Goal: Check status: Check status

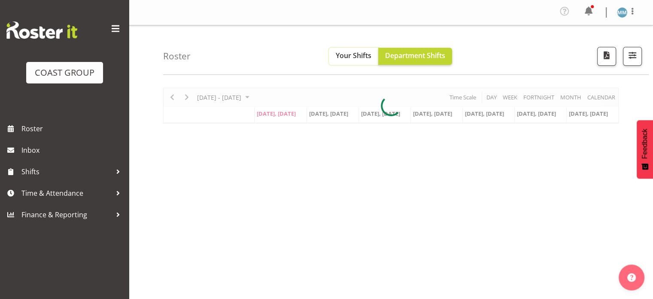
click at [358, 60] on span "Your Shifts" at bounding box center [354, 55] width 36 height 9
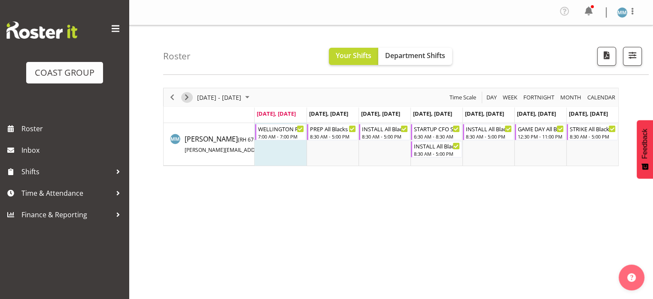
click at [183, 98] on span "Next" at bounding box center [187, 97] width 10 height 11
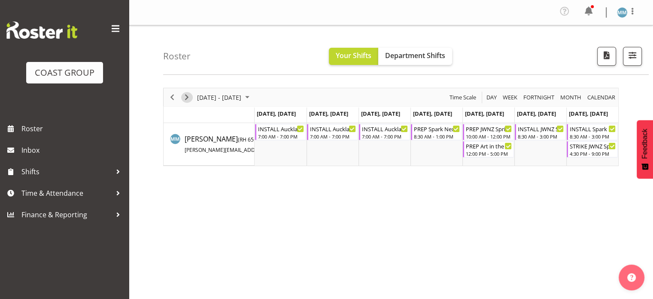
click at [184, 98] on span "Next" at bounding box center [187, 97] width 10 height 11
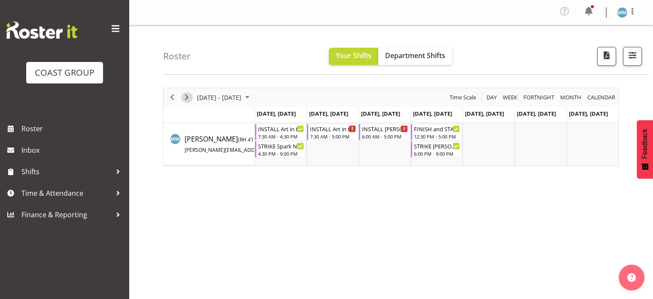
click at [189, 97] on span "Next" at bounding box center [187, 97] width 10 height 11
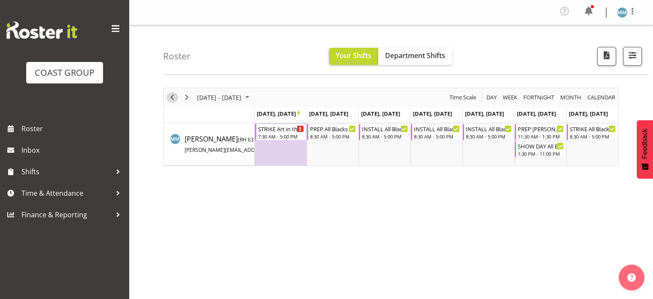
click at [174, 96] on span "Previous" at bounding box center [172, 97] width 10 height 11
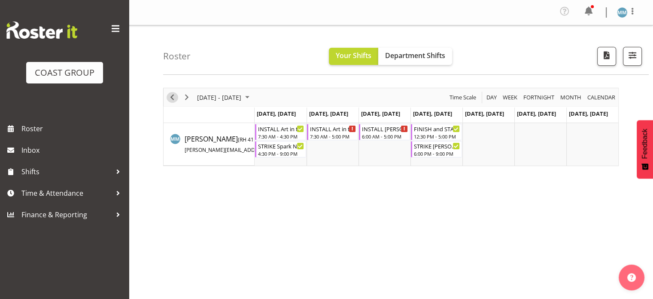
click at [174, 99] on span "Previous" at bounding box center [172, 97] width 10 height 11
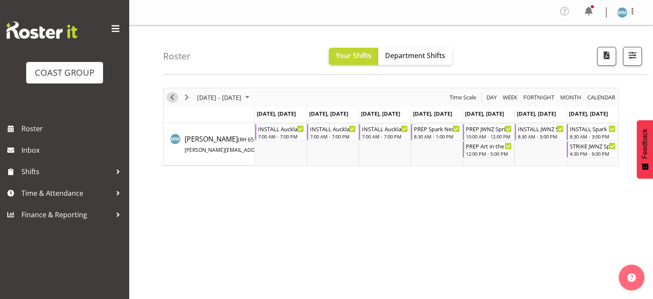
click at [175, 98] on span "Previous" at bounding box center [172, 97] width 10 height 11
